Goal: Task Accomplishment & Management: Manage account settings

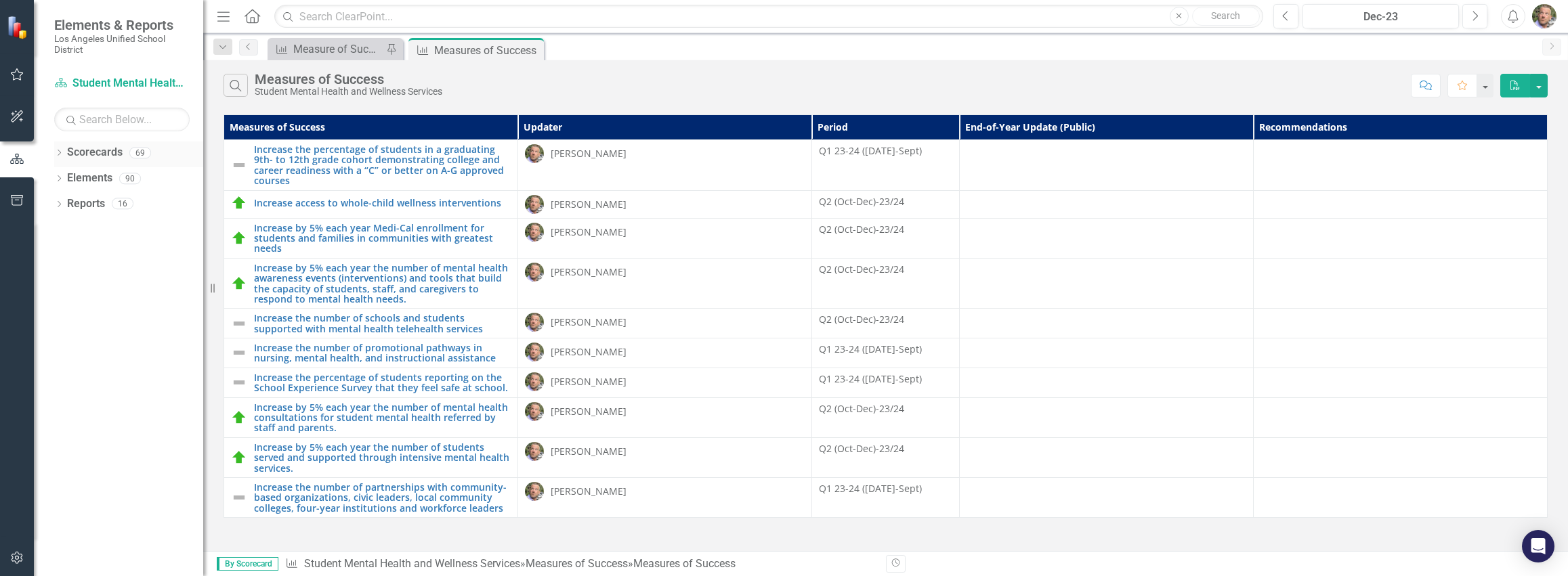
click at [100, 151] on link "Scorecards" at bounding box center [95, 152] width 55 height 16
click at [533, 49] on icon "Close" at bounding box center [531, 49] width 13 height 11
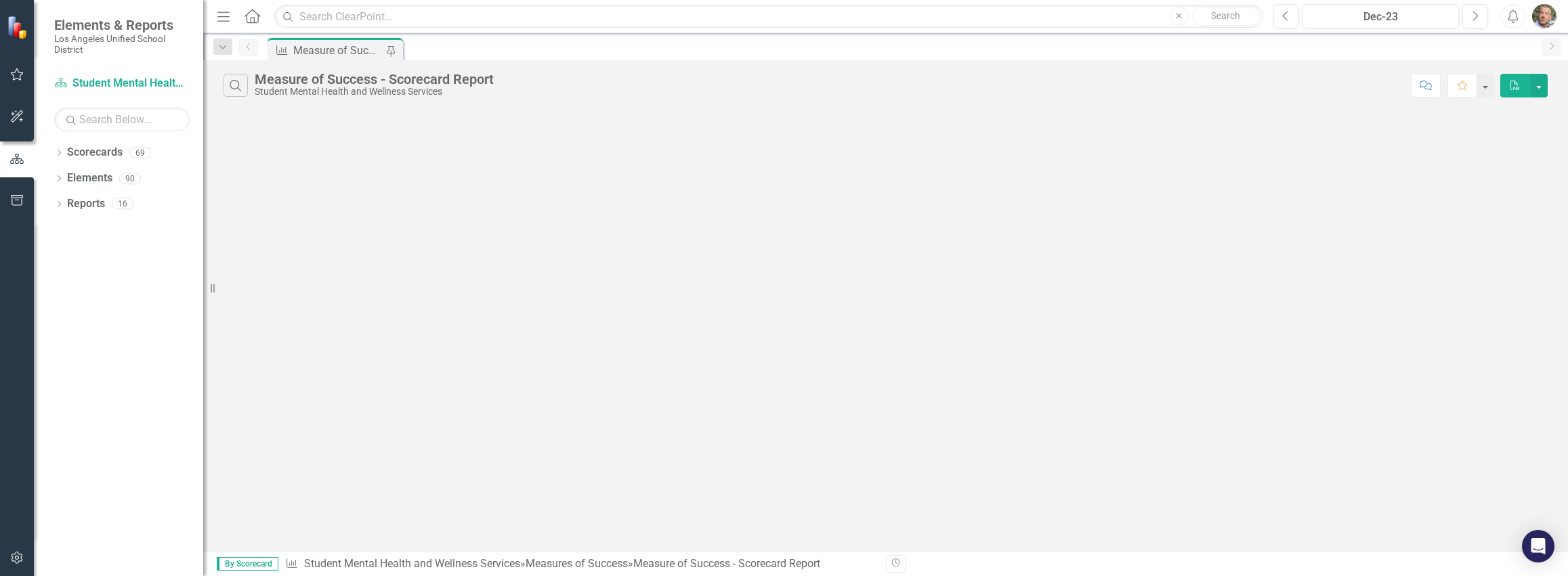
click at [326, 55] on div "Measure of Success - Scorecard Report" at bounding box center [337, 50] width 90 height 17
click at [99, 151] on link "Scorecards" at bounding box center [95, 152] width 55 height 16
click at [110, 83] on link "Scorecard Student Mental Health and Wellness Services" at bounding box center [122, 84] width 136 height 16
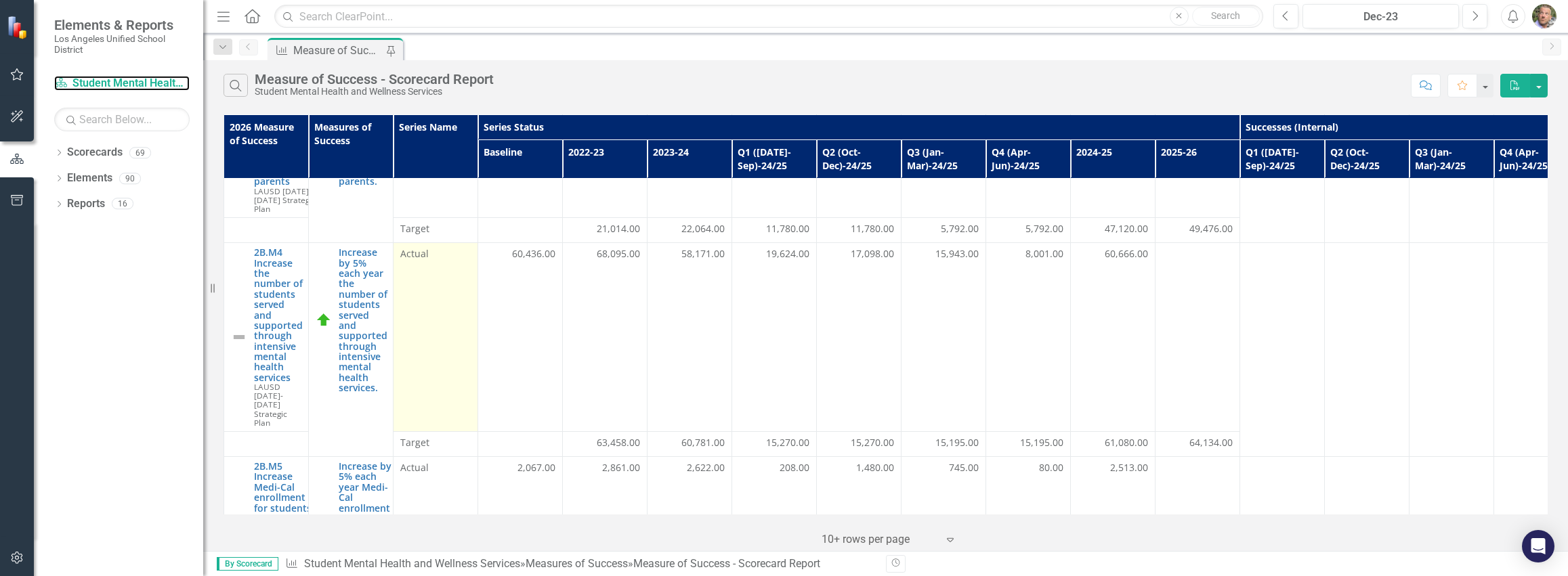
scroll to position [242, 0]
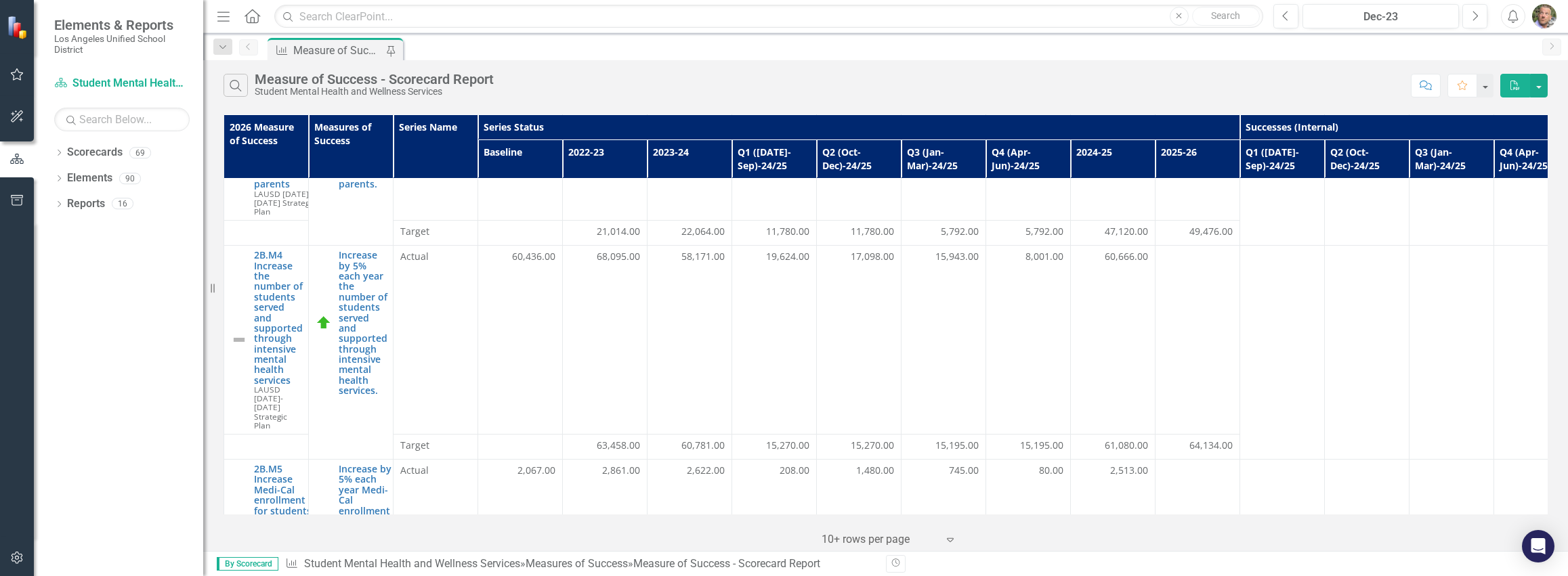
click at [120, 350] on div "Dropdown Scorecards 69 Dropdown LAUSD [DATE]-[DATE] Strategic Plan Dropdown Chi…" at bounding box center [118, 358] width 169 height 435
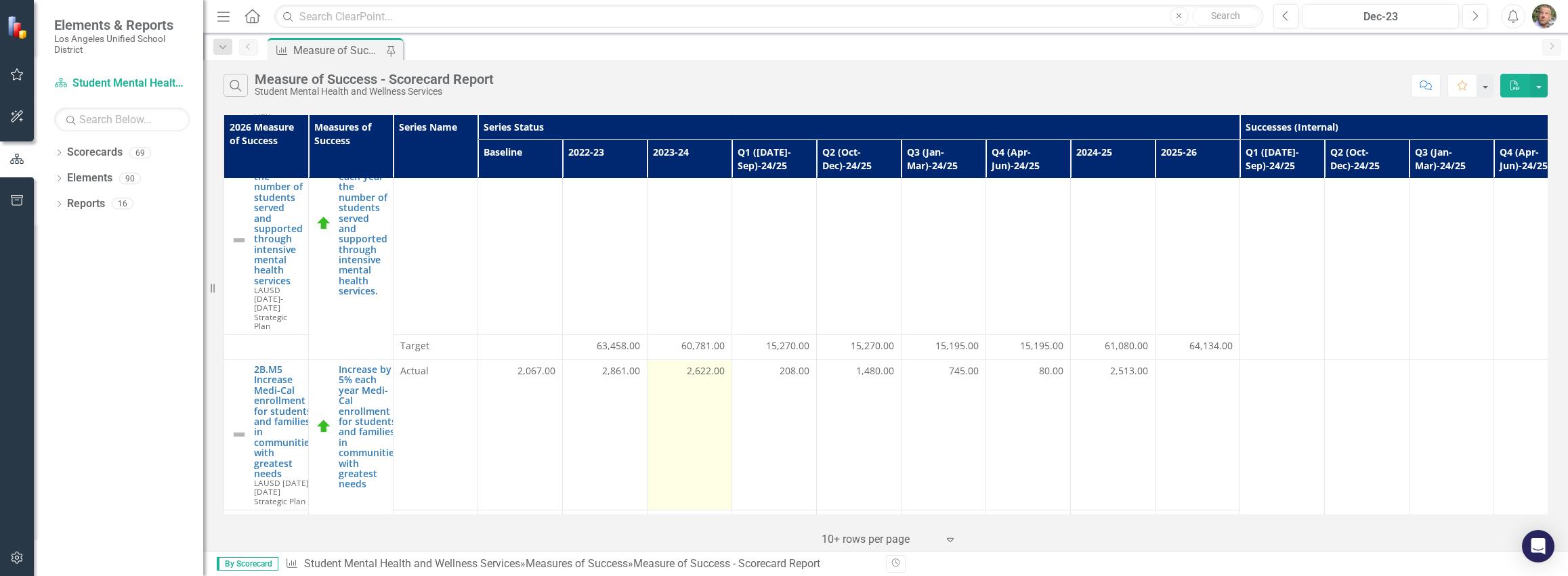
scroll to position [532, 0]
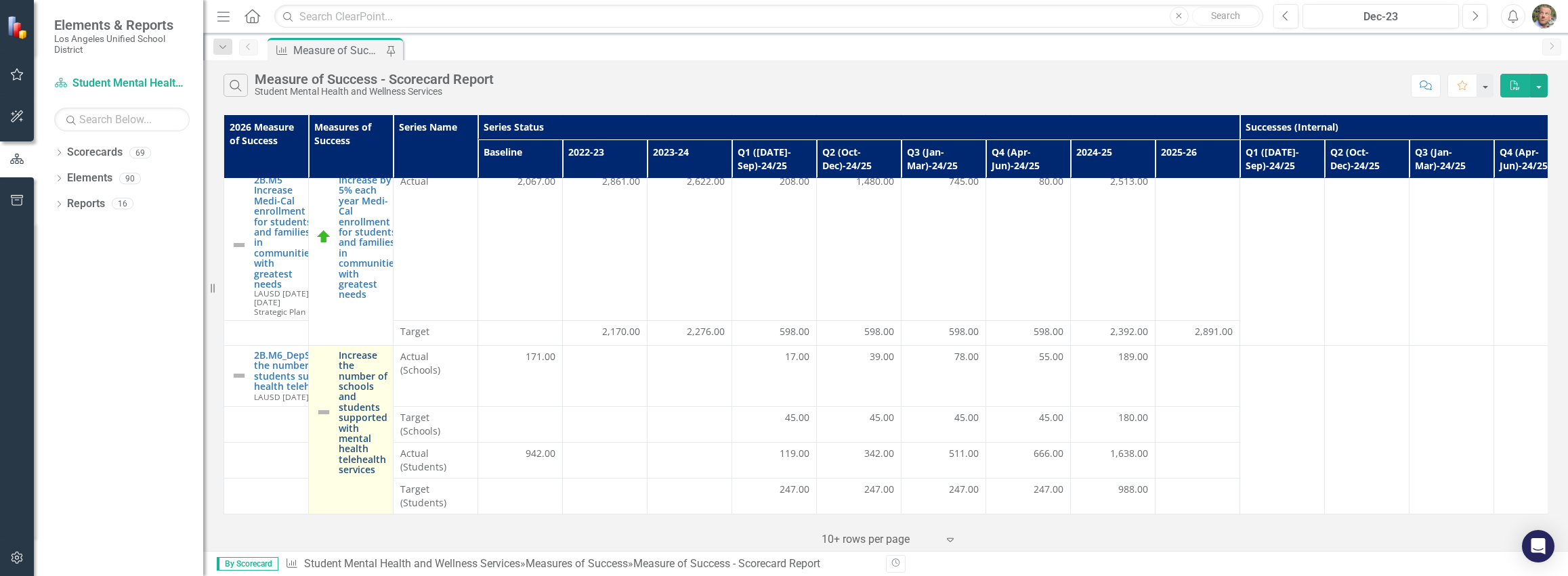
click at [356, 388] on link "Increase the number of schools and students supported with mental health telehe…" at bounding box center [362, 413] width 49 height 126
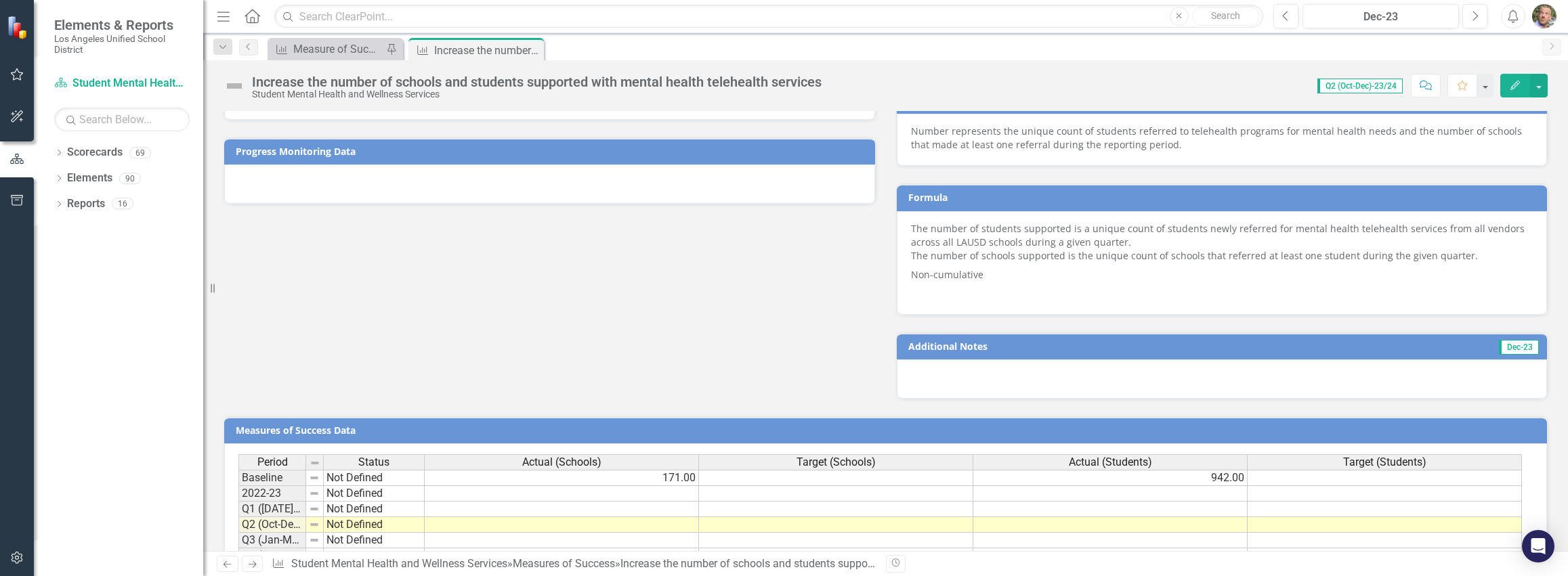
scroll to position [1001, 0]
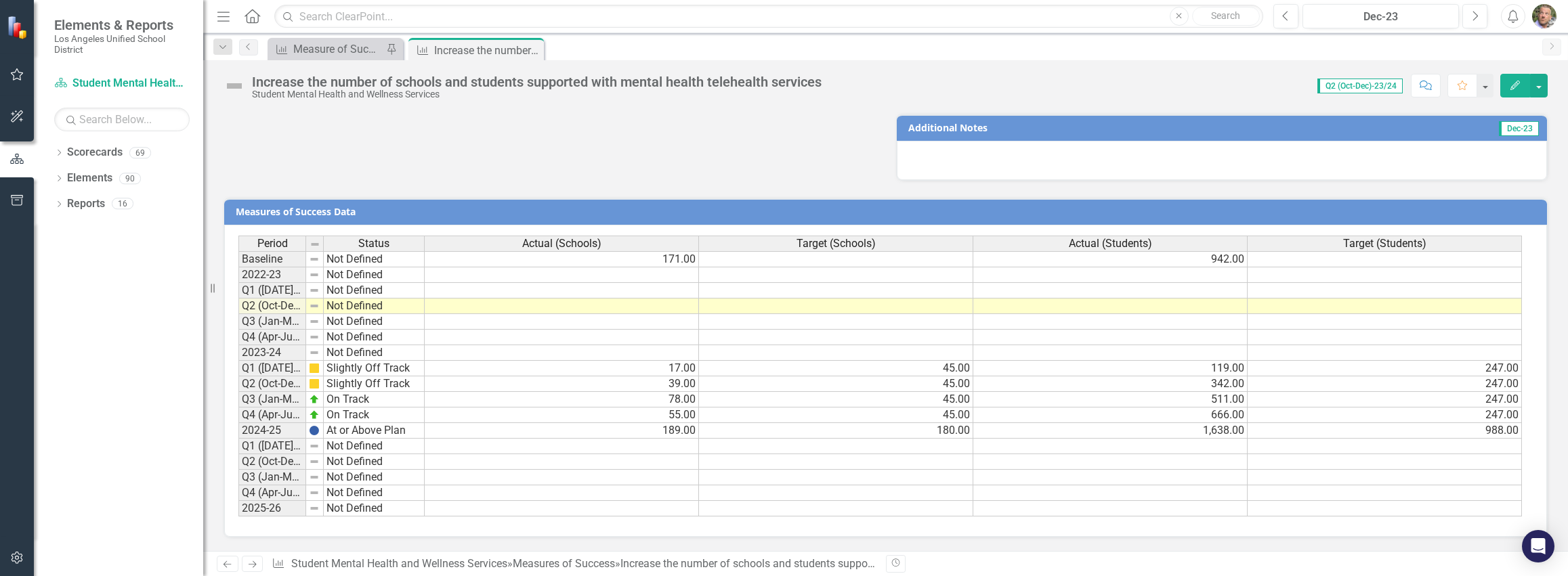
click at [860, 505] on td at bounding box center [836, 509] width 275 height 16
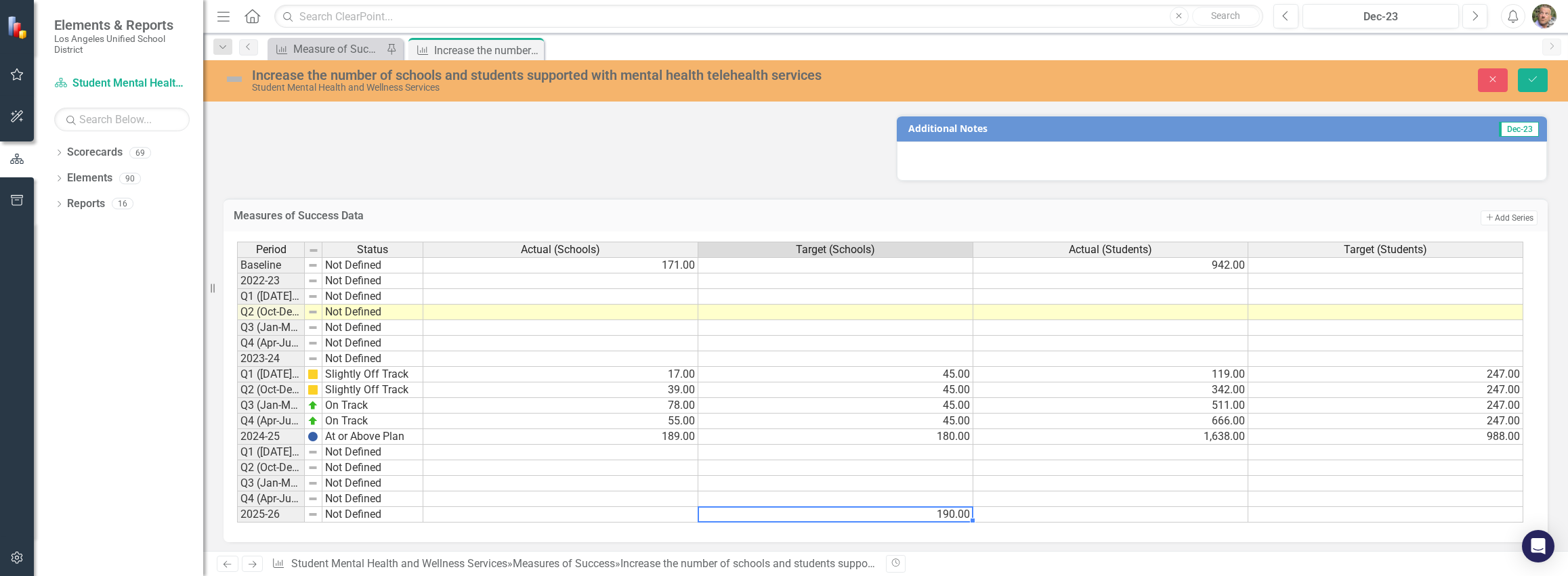
type textarea "190"
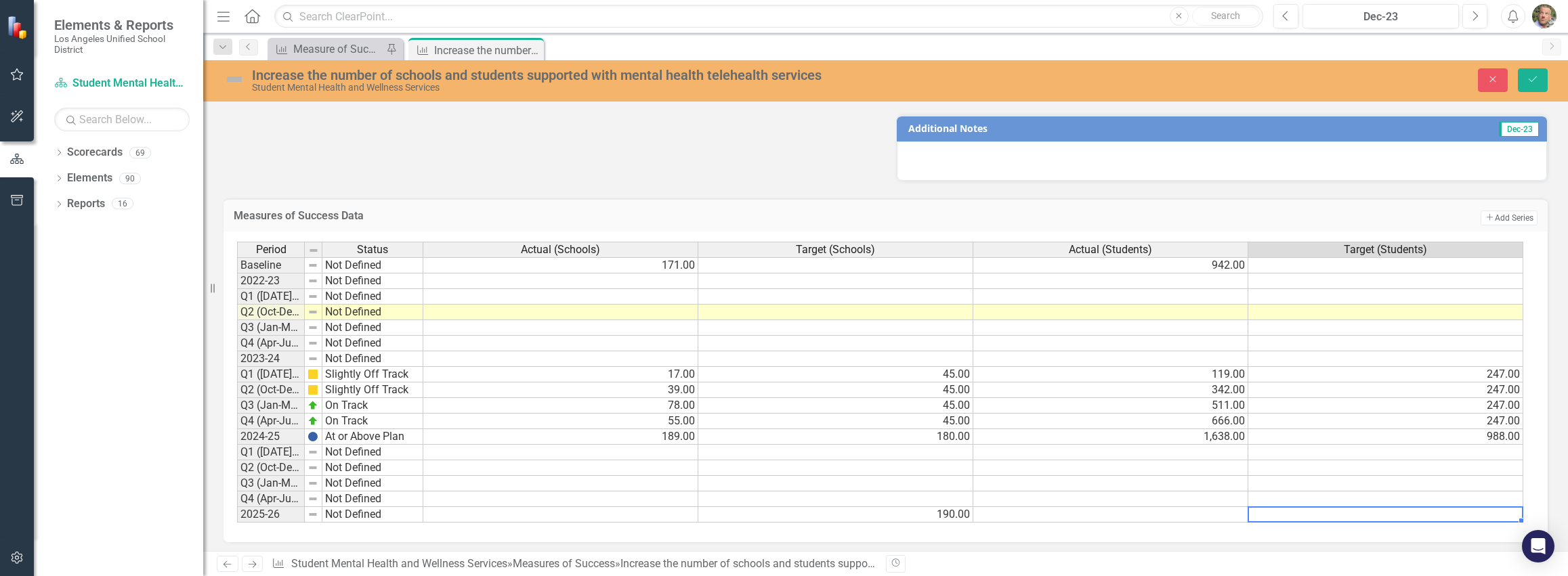
click at [1407, 516] on td at bounding box center [1385, 515] width 275 height 16
type textarea "1720"
click at [1528, 79] on icon "Save" at bounding box center [1532, 79] width 13 height 9
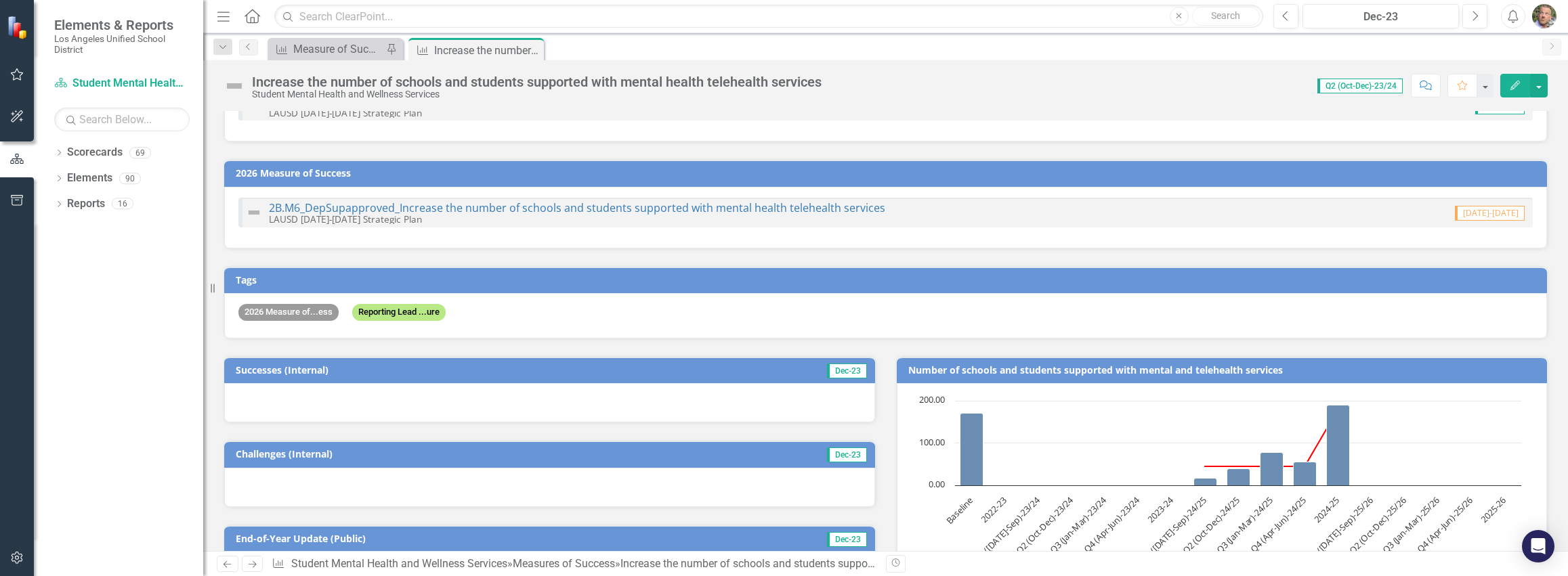
scroll to position [0, 0]
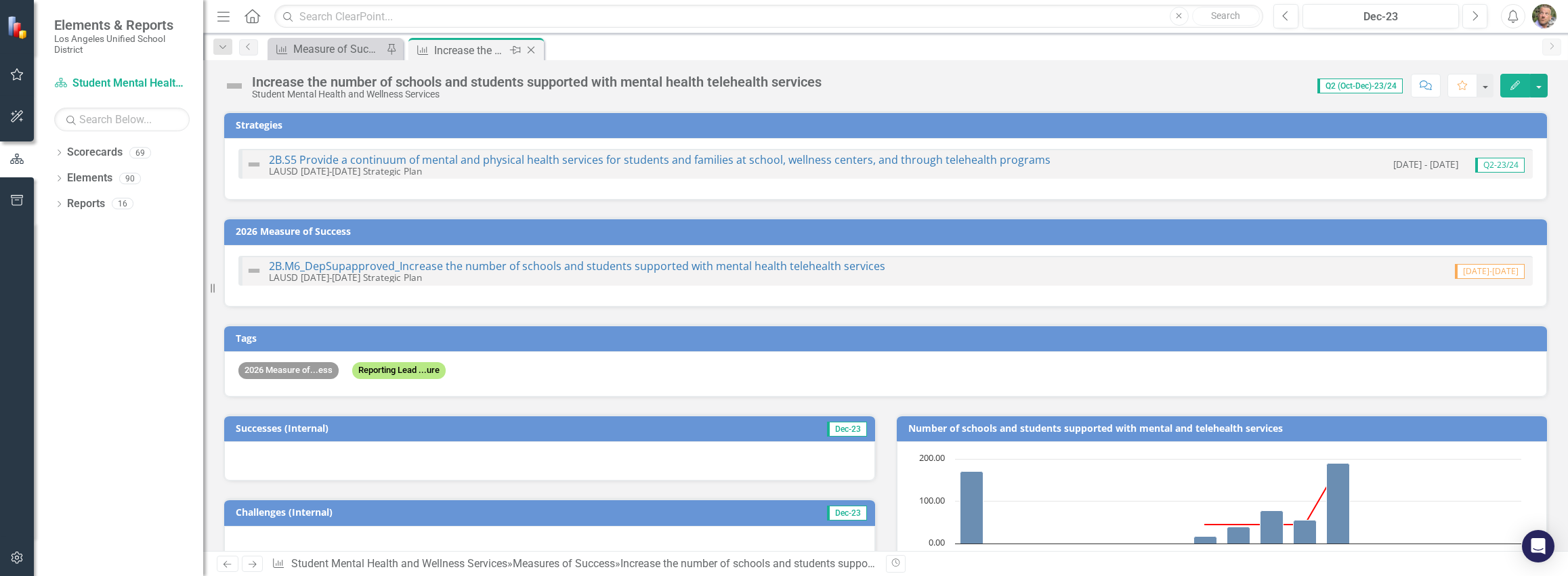
click at [533, 49] on icon "Close" at bounding box center [531, 49] width 13 height 11
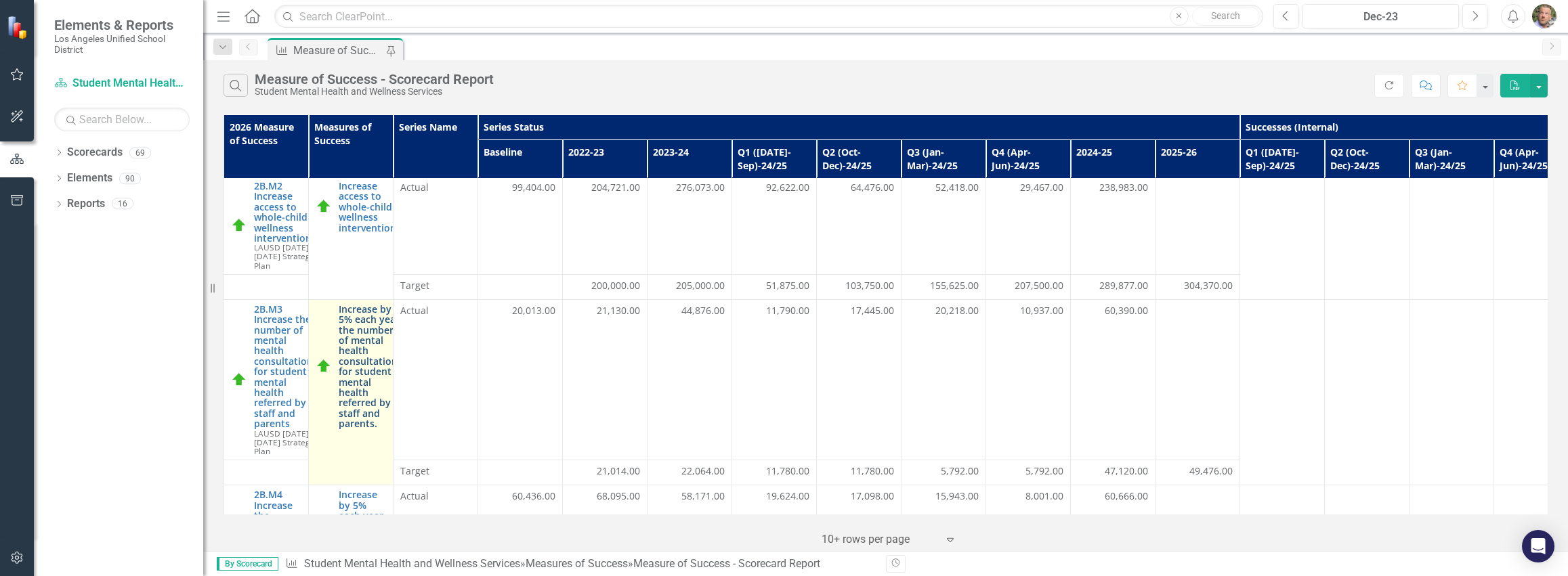
scroll to position [211, 0]
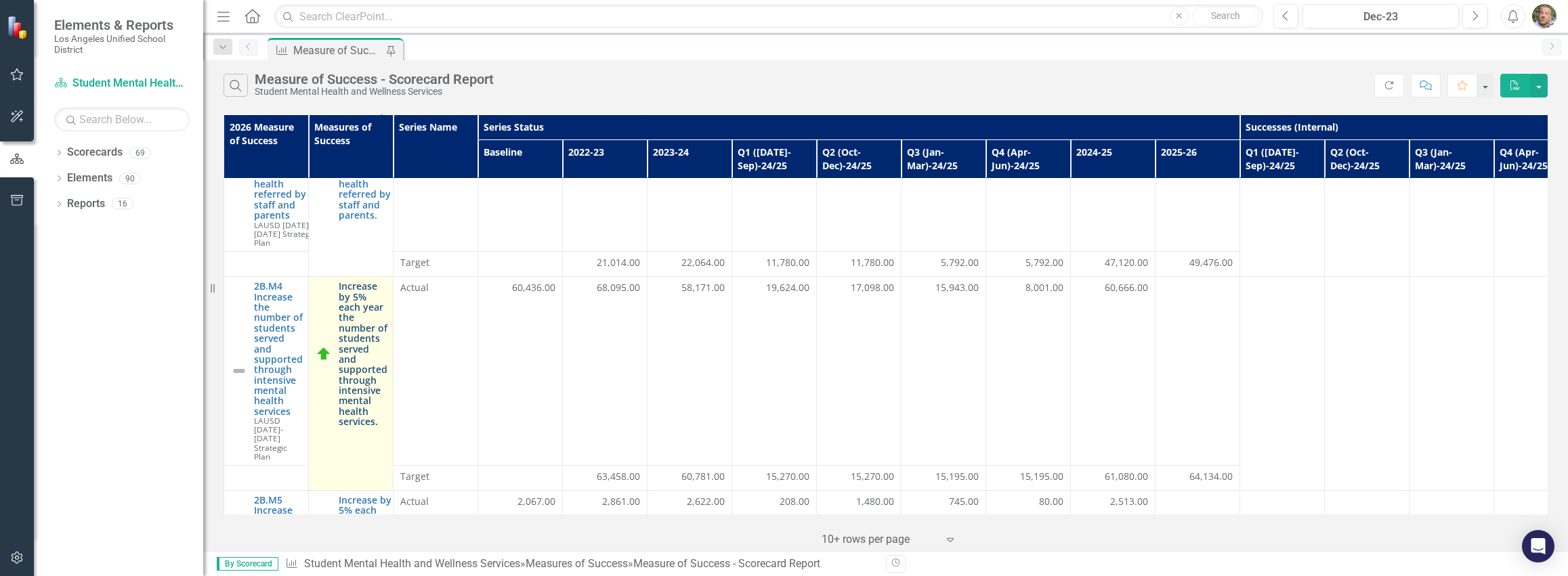
click at [368, 320] on link "Increase by 5% each year the number of students served and supported through in…" at bounding box center [362, 354] width 49 height 146
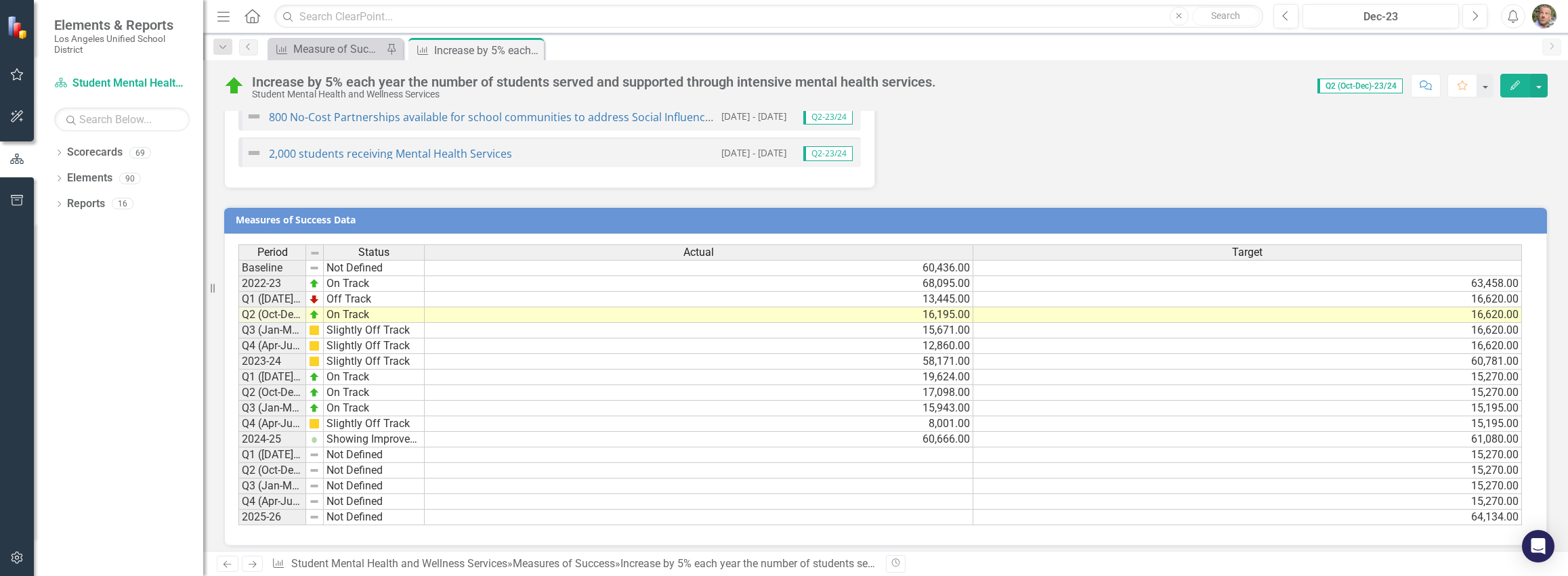
scroll to position [1546, 0]
